Goal: Check status: Check status

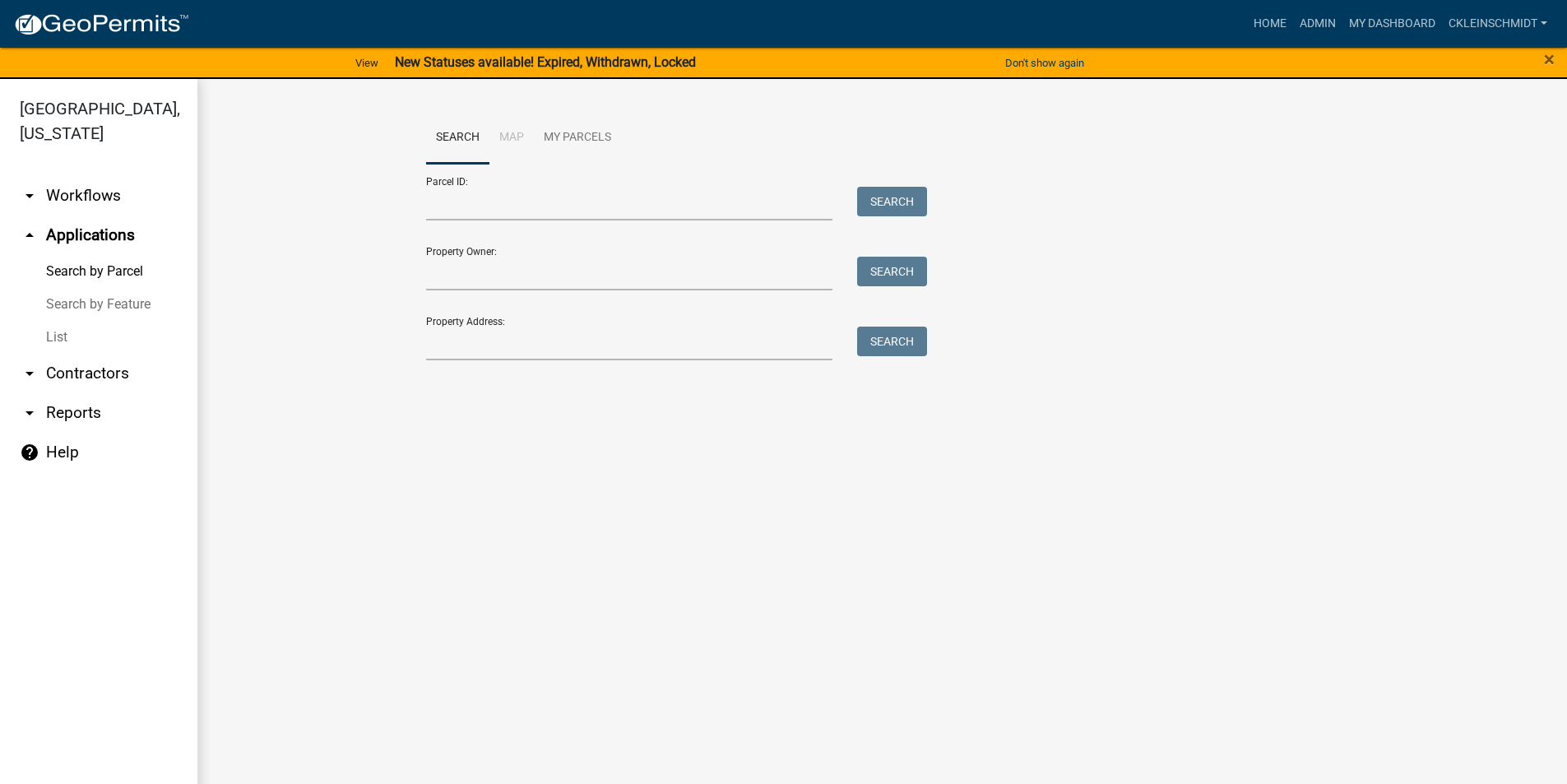
click at [59, 321] on link "List" at bounding box center [99, 337] width 198 height 33
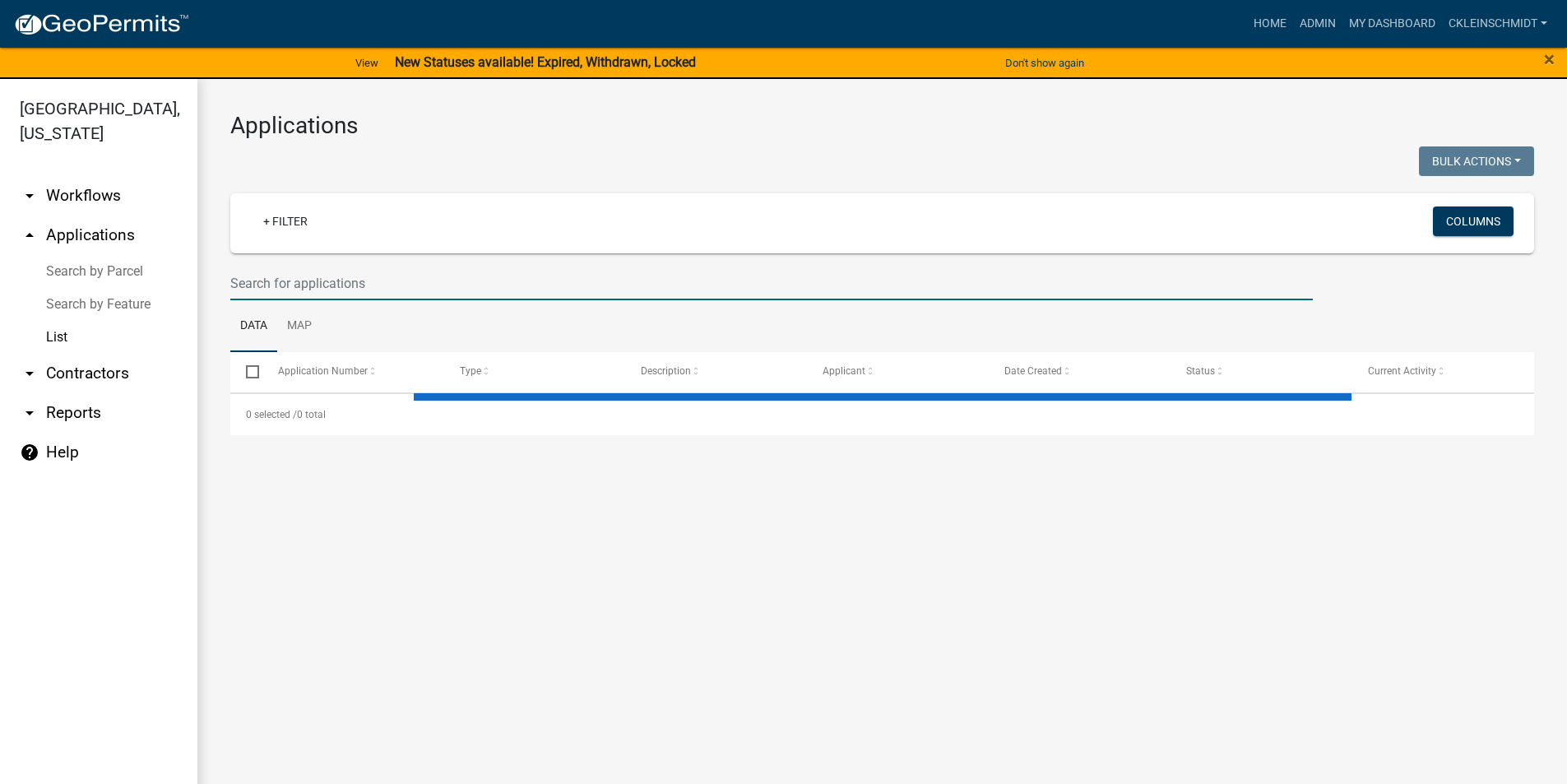
click at [368, 282] on input "text" at bounding box center [772, 283] width 1083 height 34
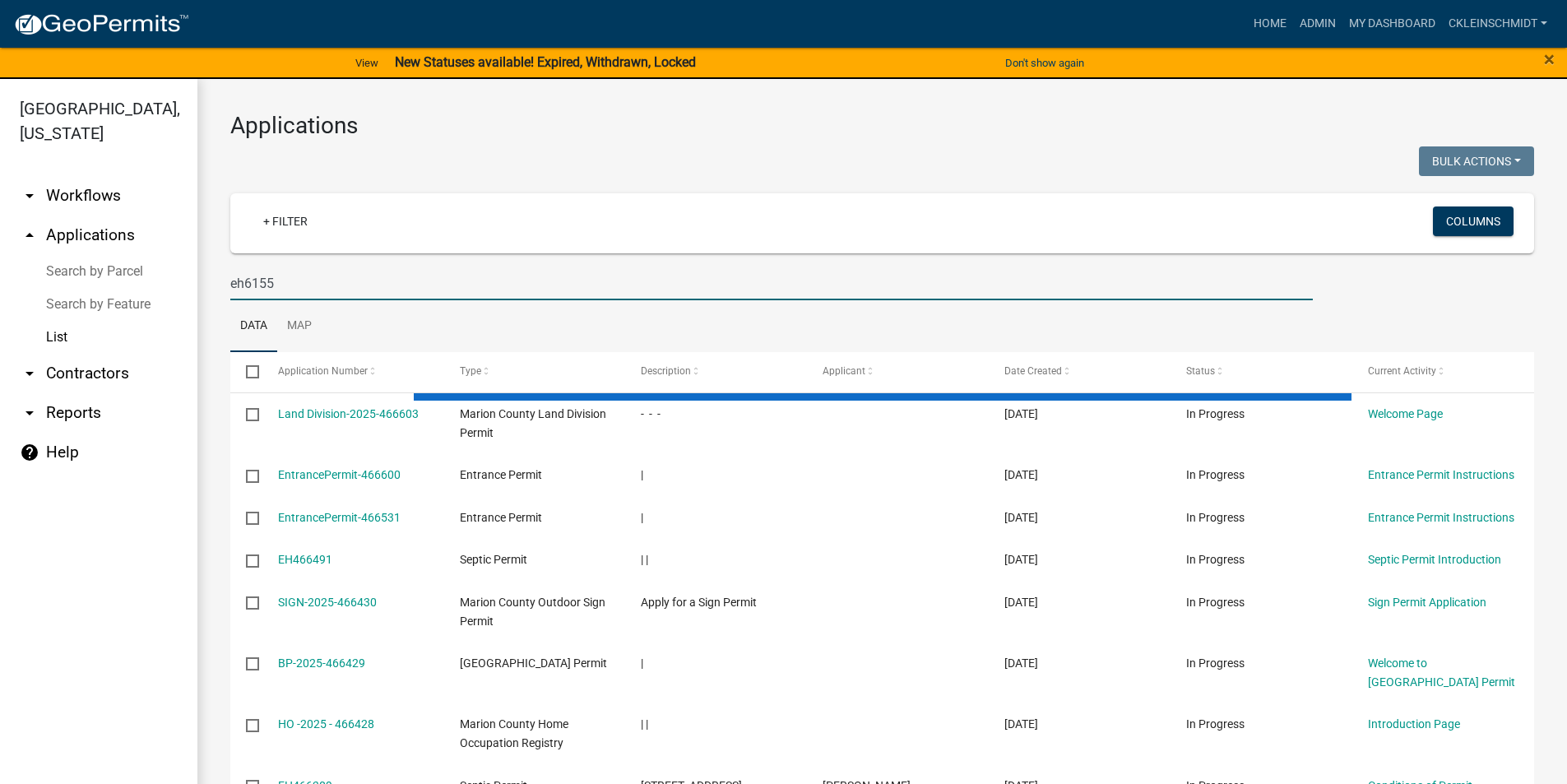
type input "eh6155"
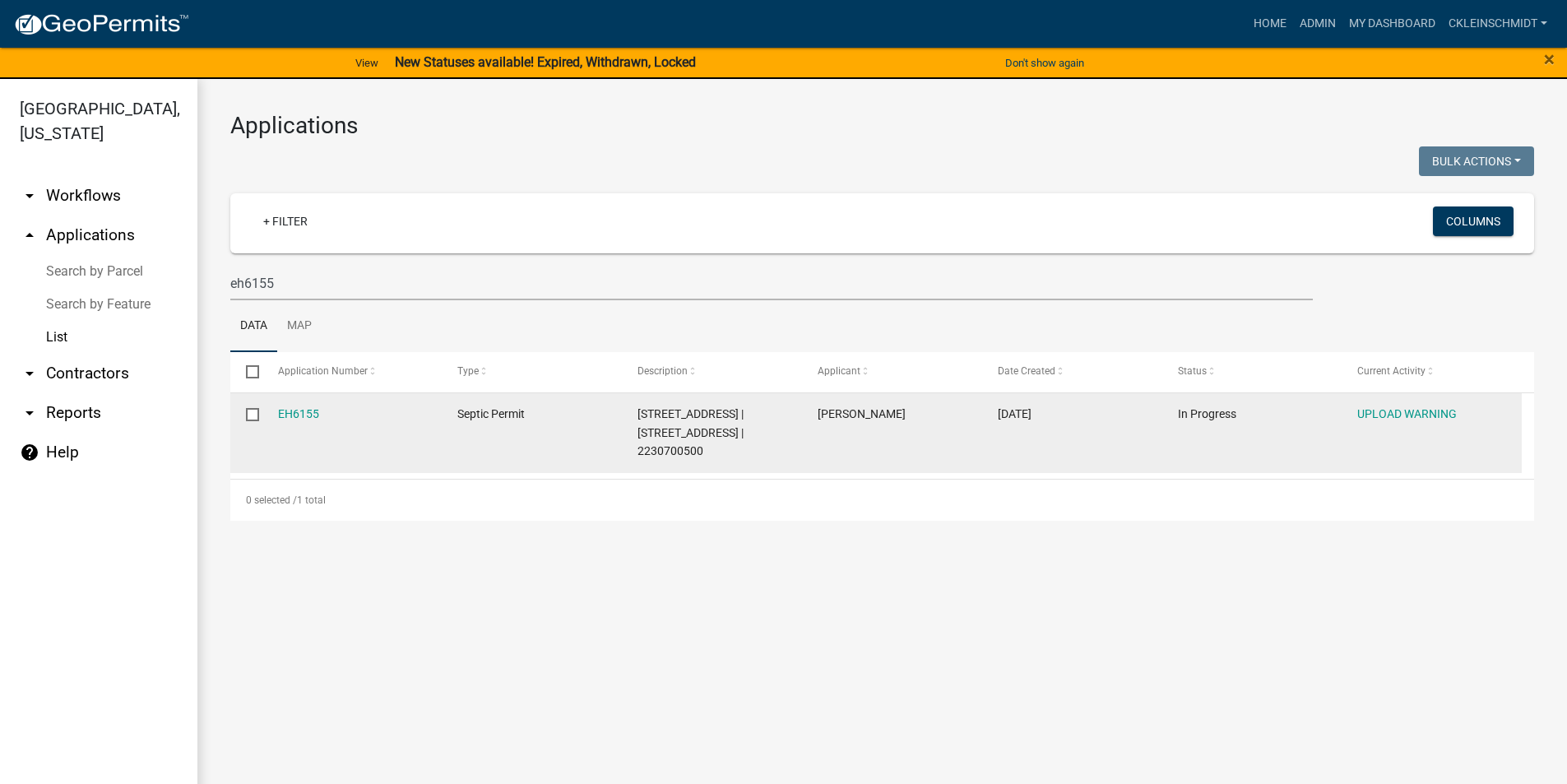
click at [304, 402] on datatable-body-cell "EH6155" at bounding box center [351, 432] width 180 height 80
click at [297, 415] on link "EH6155" at bounding box center [298, 414] width 41 height 13
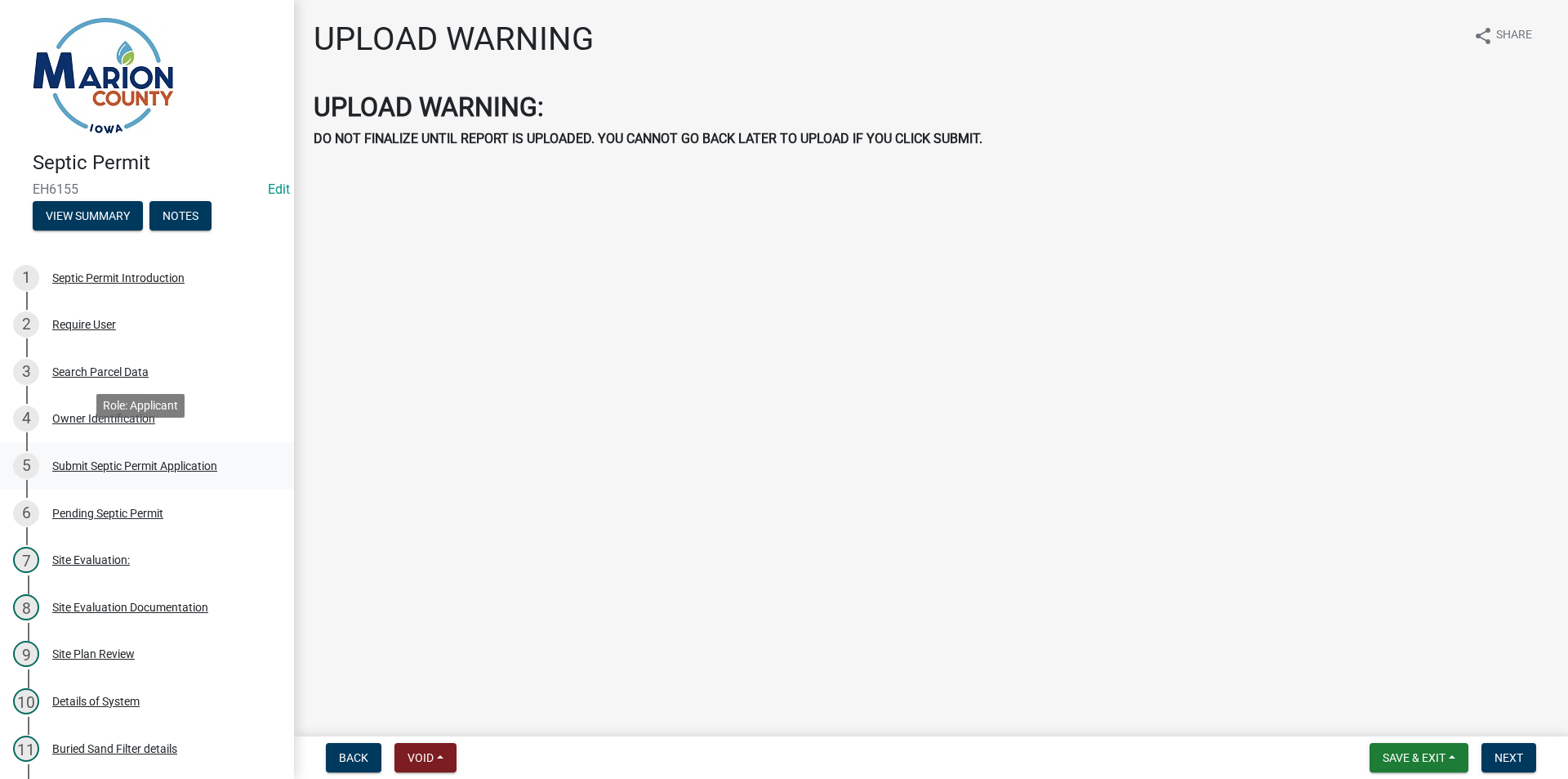
scroll to position [490, 0]
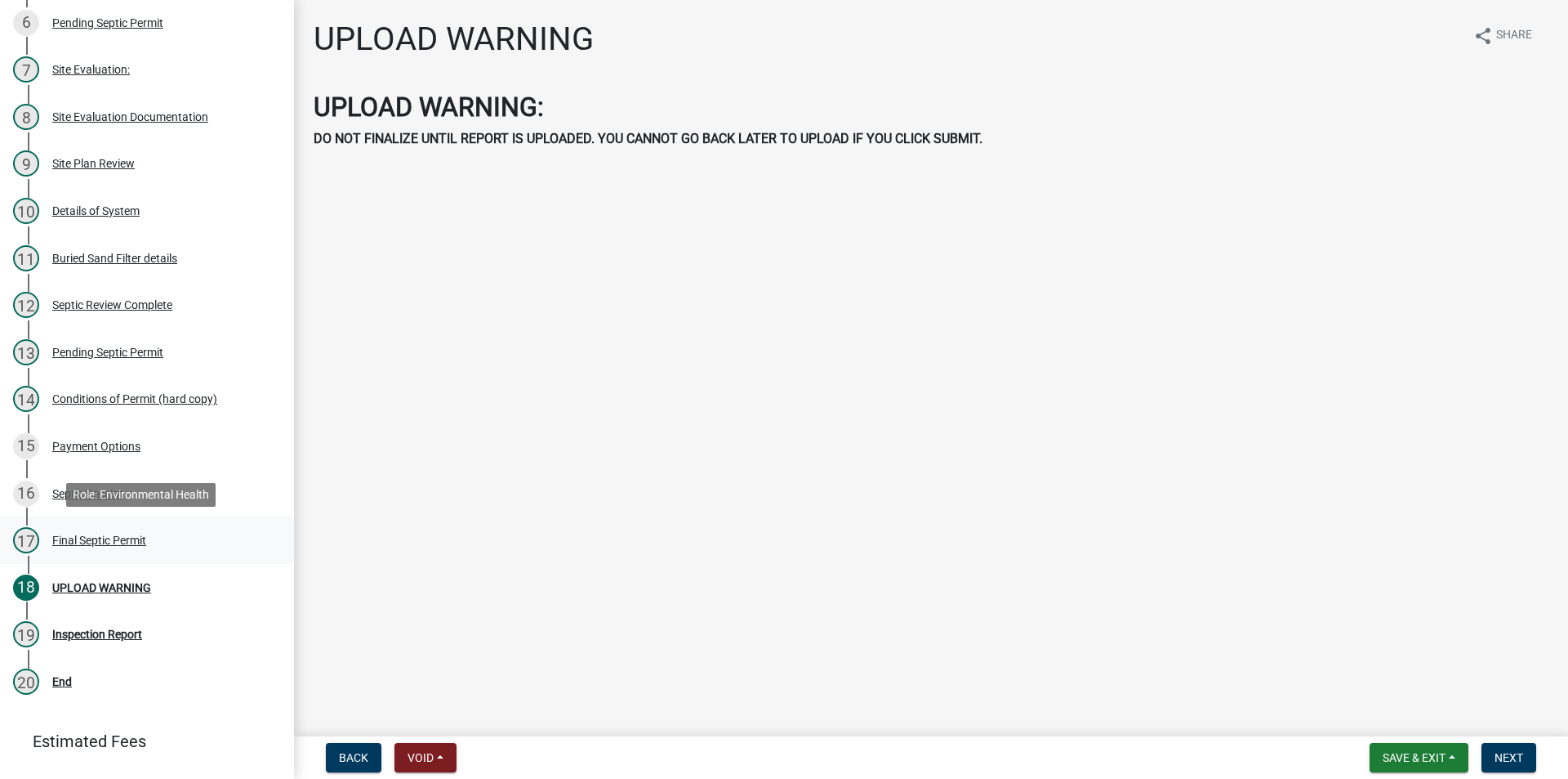
click at [82, 537] on div "Final Septic Permit" at bounding box center [99, 540] width 94 height 12
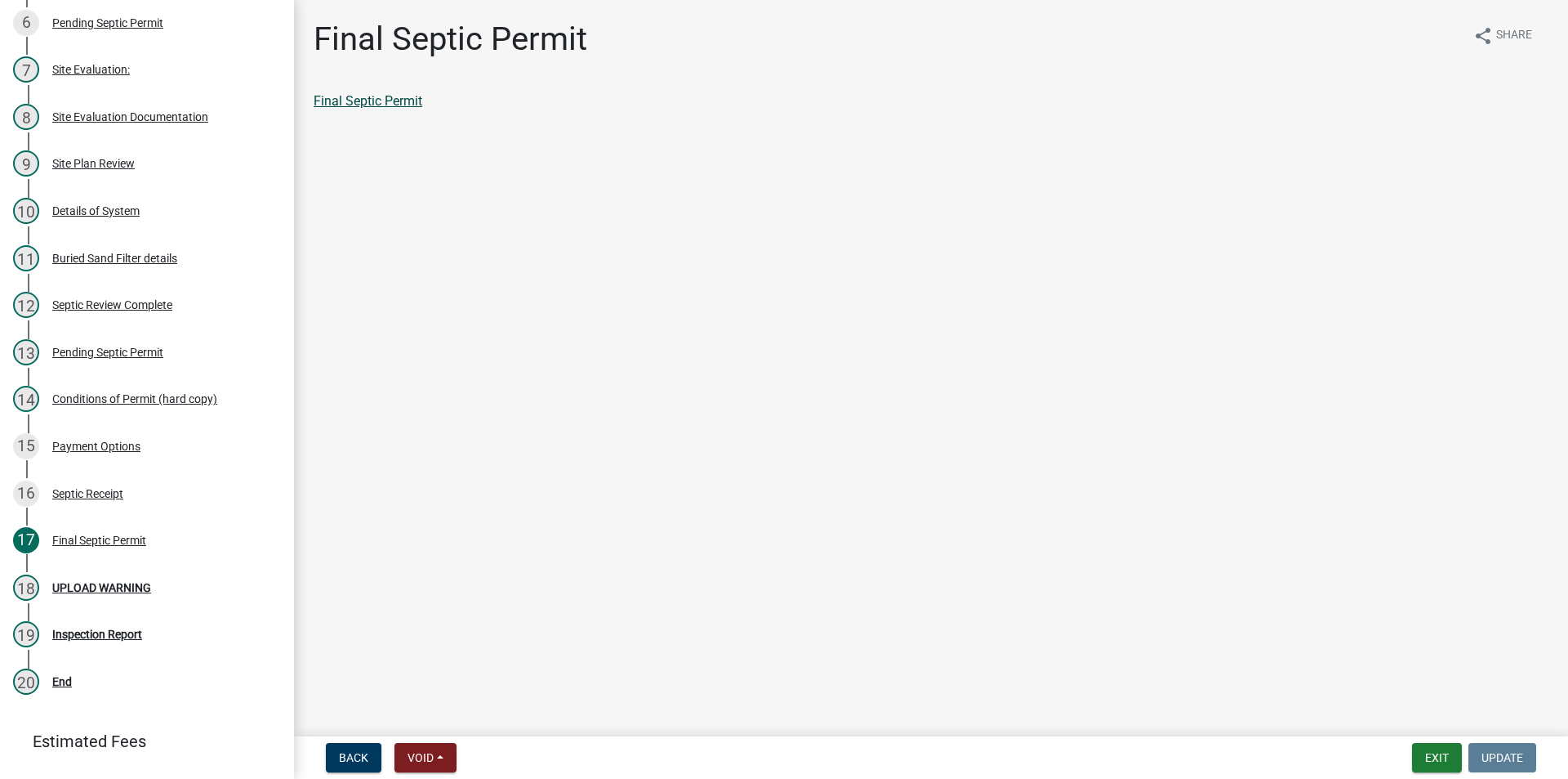
click at [392, 99] on link "Final Septic Permit" at bounding box center [368, 101] width 109 height 16
